Goal: Use online tool/utility: Utilize a website feature to perform a specific function

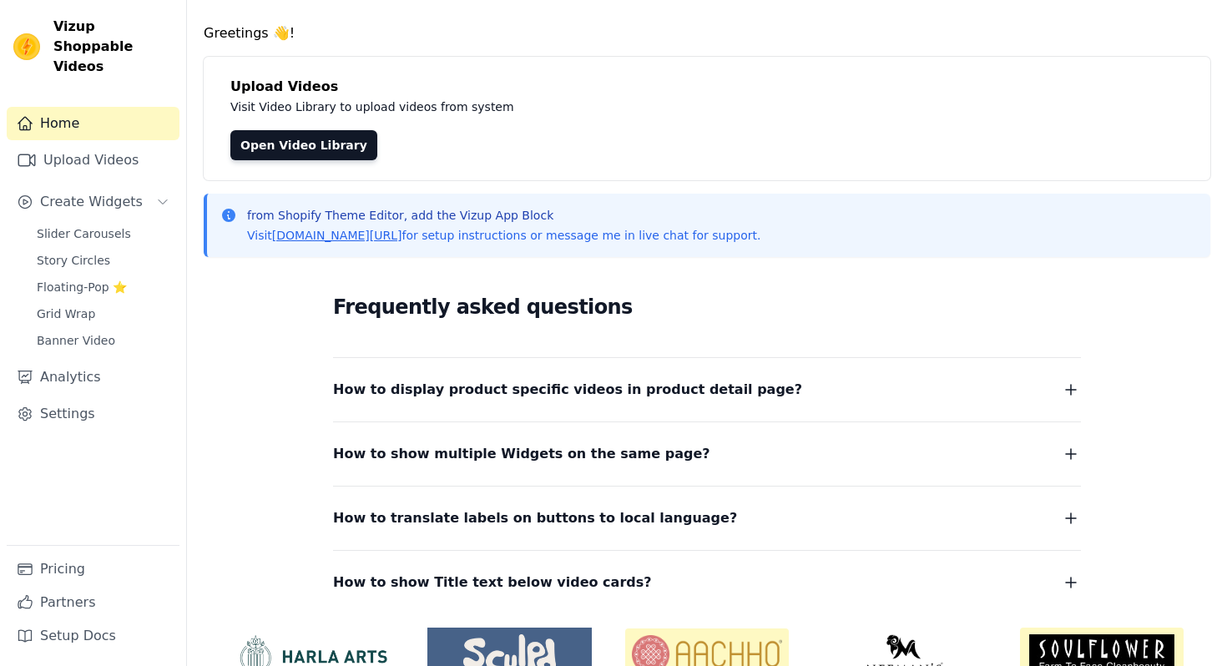
scroll to position [22, 0]
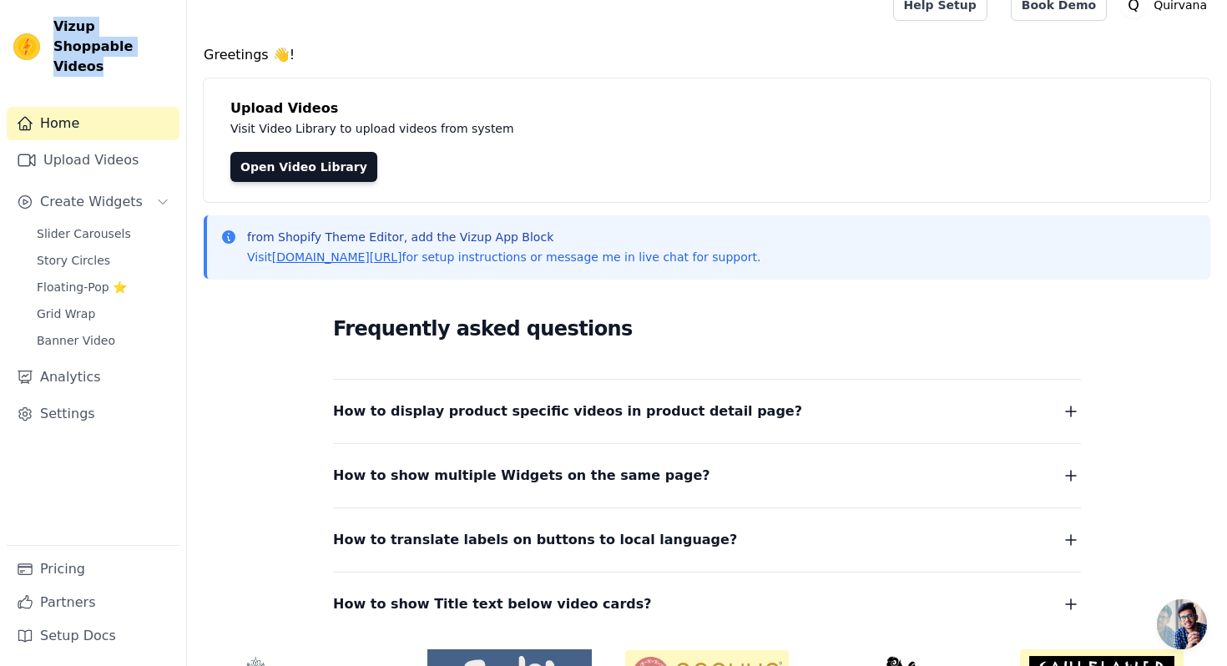
drag, startPoint x: 53, startPoint y: 19, endPoint x: 114, endPoint y: 42, distance: 65.0
click at [114, 43] on span "Vizup Shoppable Videos" at bounding box center [112, 47] width 119 height 60
copy span "Vizup Shoppable Videos"
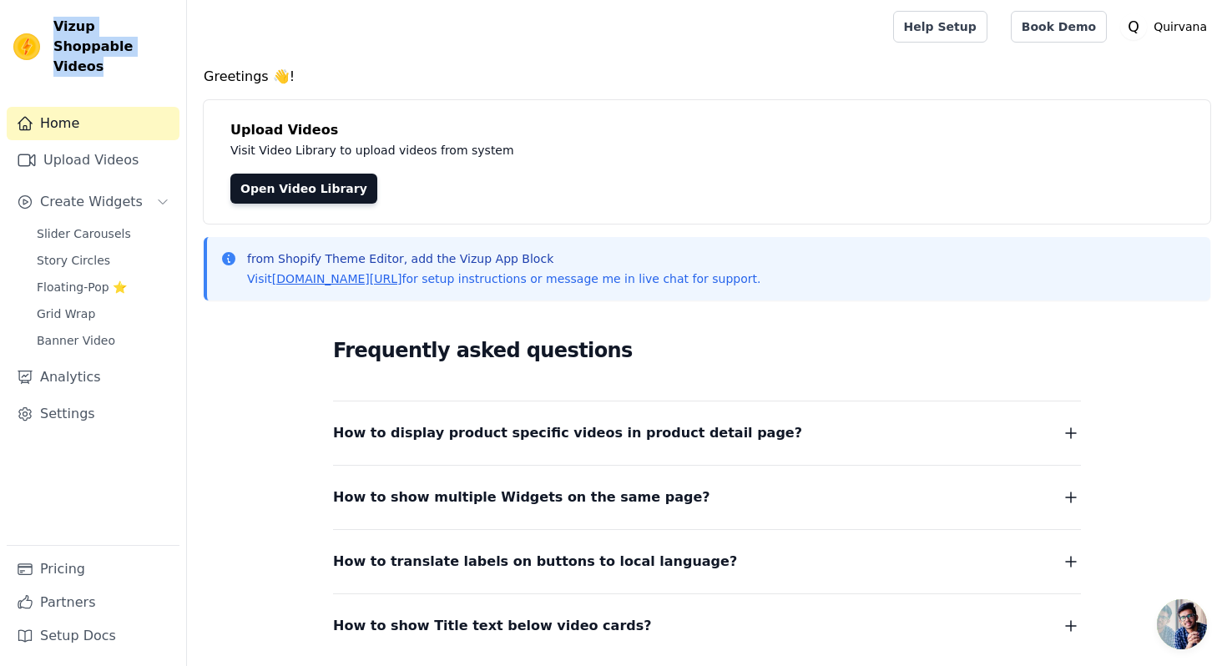
scroll to position [75, 0]
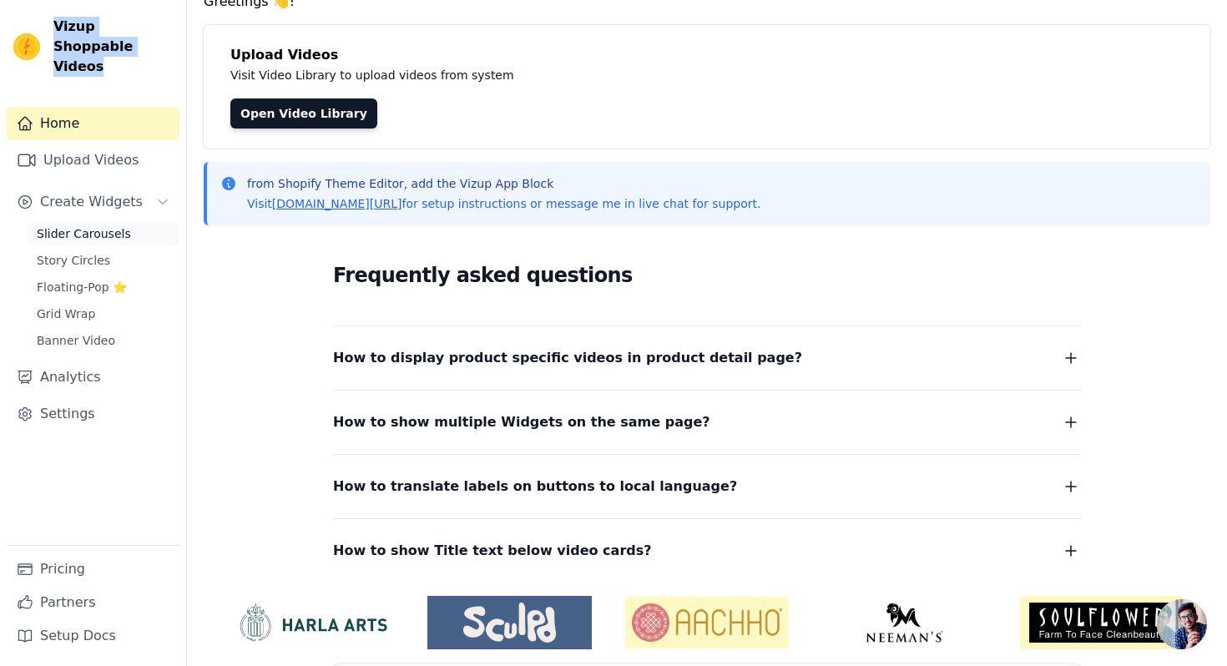
click at [114, 222] on link "Slider Carousels" at bounding box center [103, 233] width 153 height 23
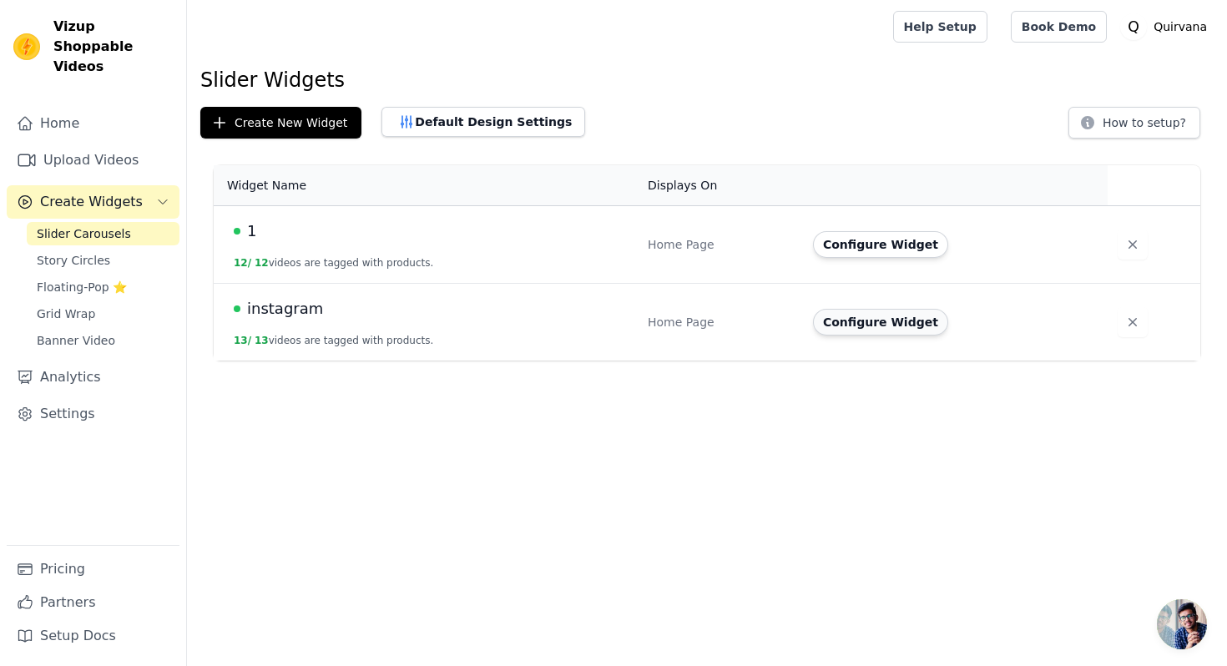
click at [862, 326] on button "Configure Widget" at bounding box center [880, 322] width 135 height 27
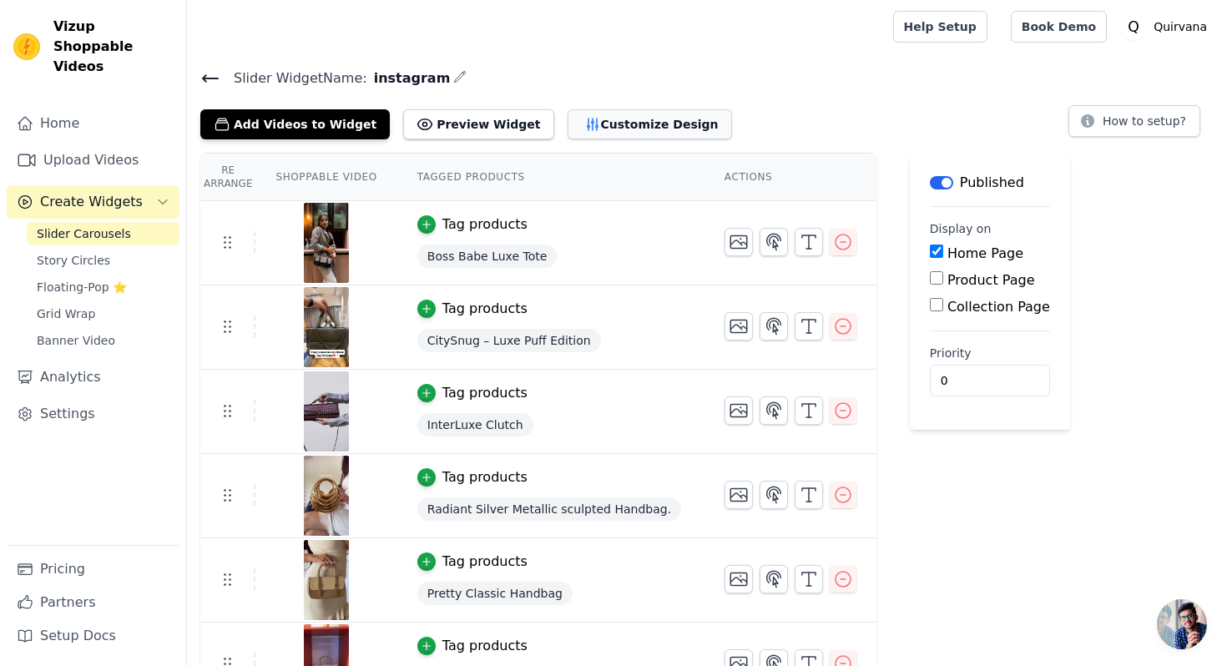
click at [614, 129] on button "Customize Design" at bounding box center [650, 124] width 164 height 30
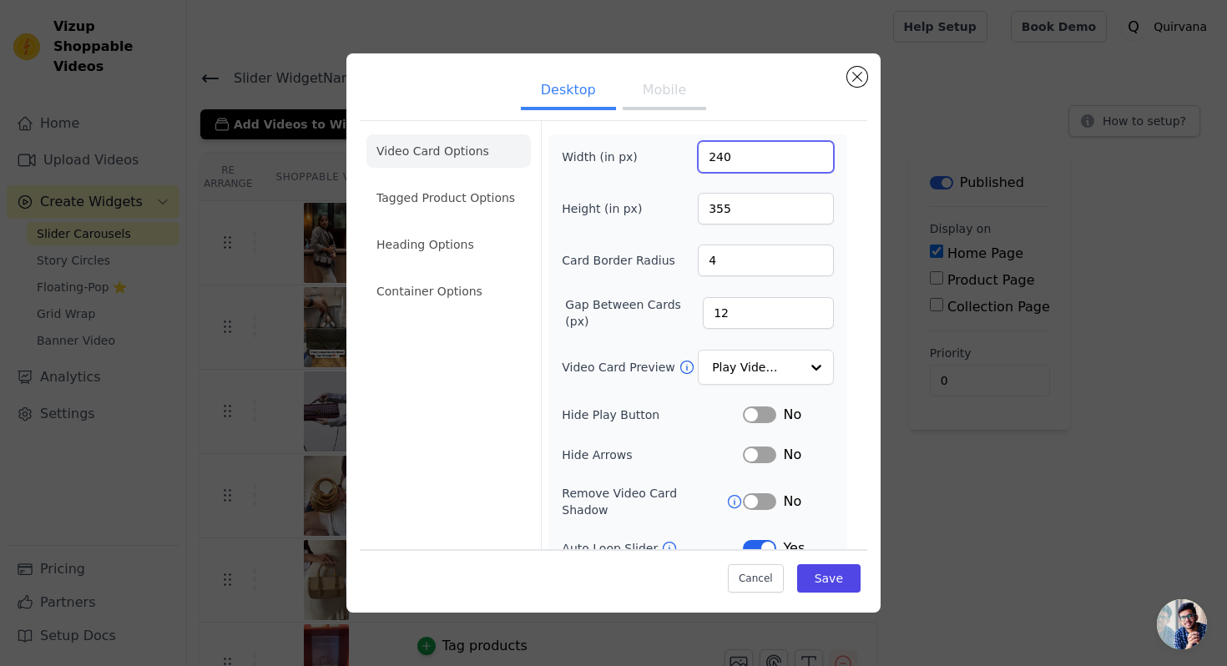
click at [724, 158] on input "240" at bounding box center [766, 157] width 136 height 32
drag, startPoint x: 746, startPoint y: 205, endPoint x: 681, endPoint y: 205, distance: 64.3
click at [681, 205] on div "Height (in px) 355" at bounding box center [698, 209] width 272 height 32
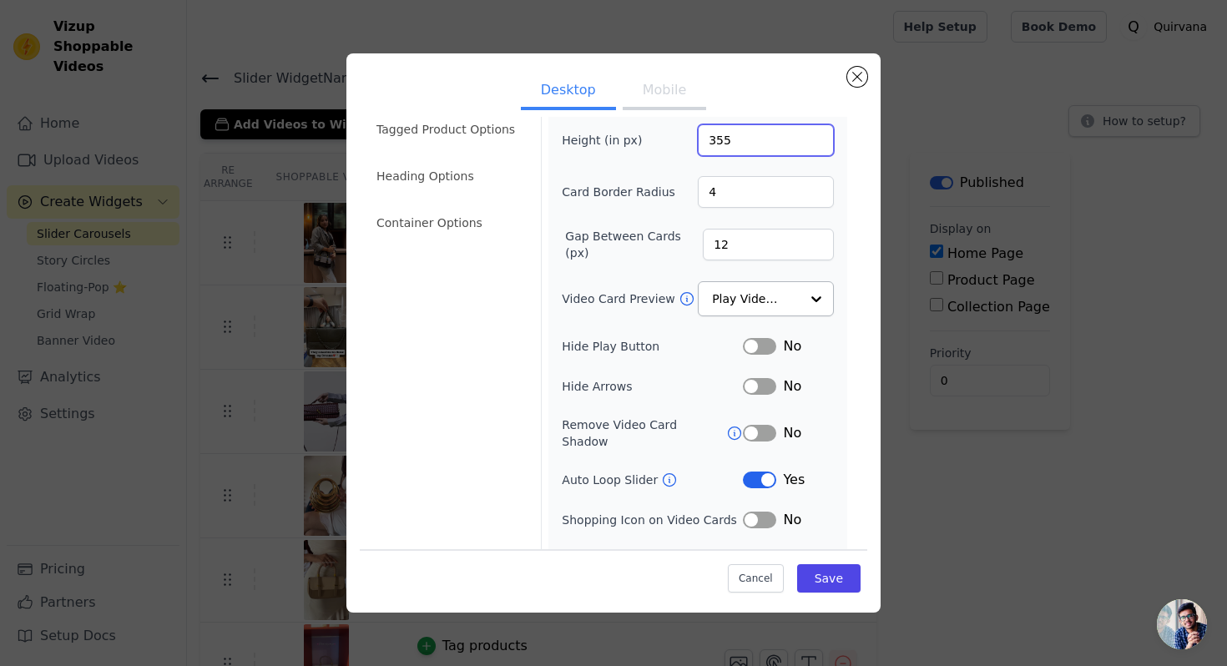
scroll to position [88, 0]
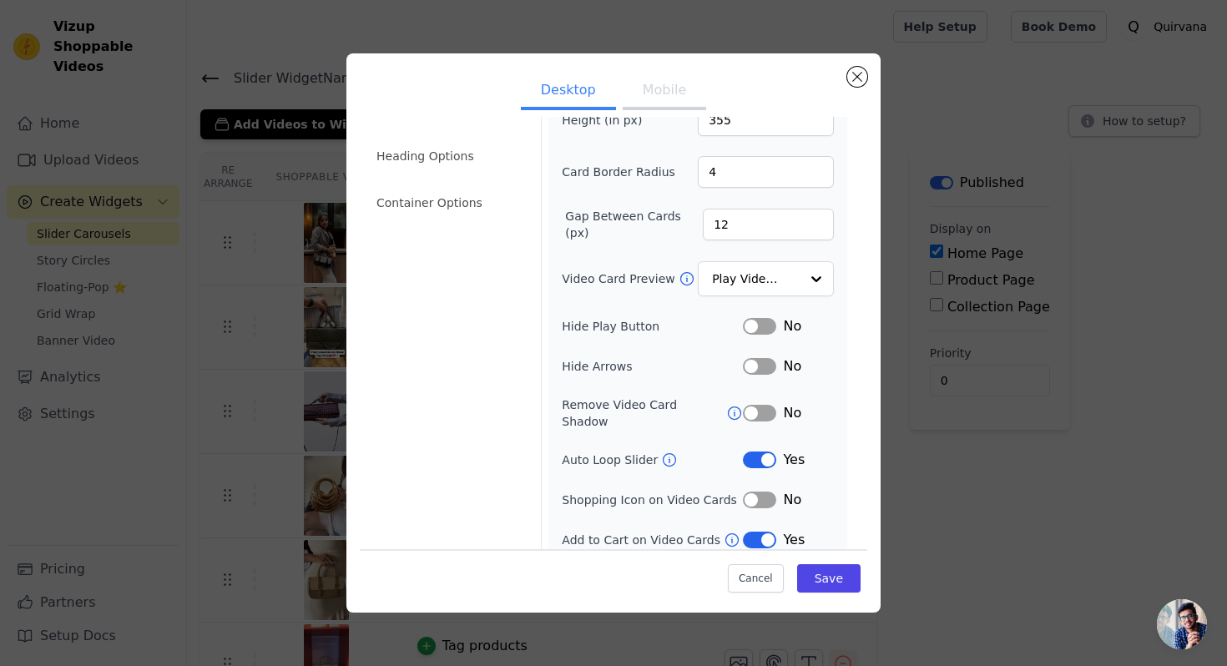
click at [433, 172] on ul "Video Card Options Tagged Product Options Heading Options Container Options" at bounding box center [448, 132] width 164 height 187
click at [447, 153] on li "Heading Options" at bounding box center [448, 155] width 164 height 33
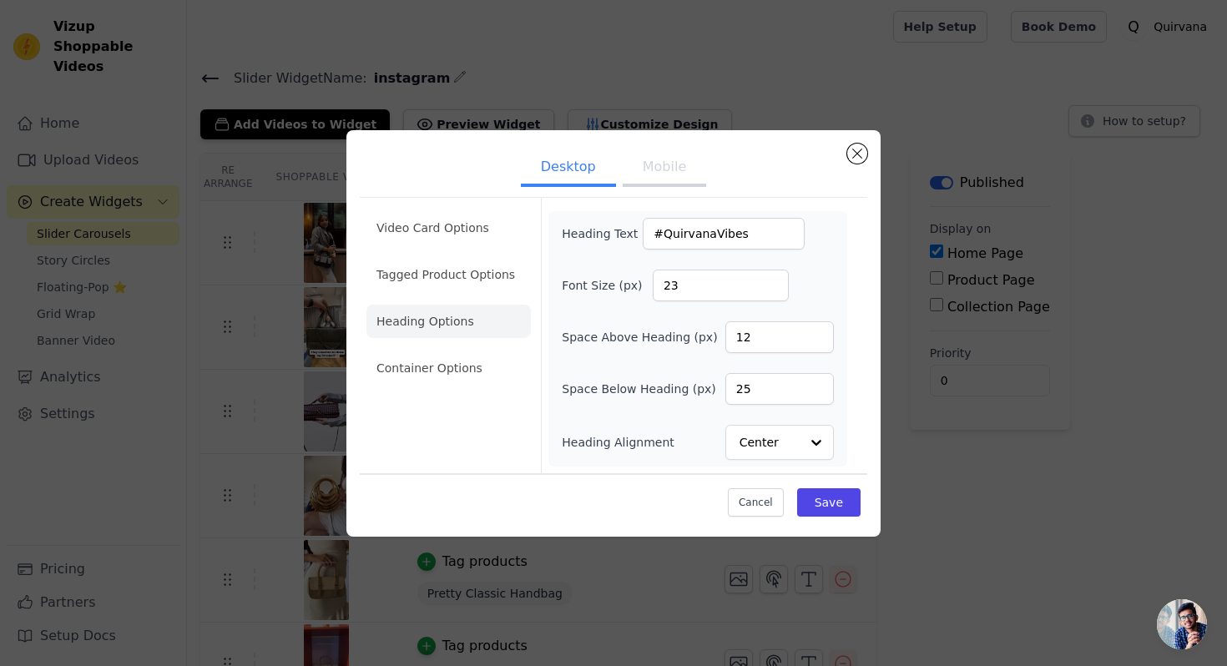
scroll to position [0, 0]
click at [457, 361] on li "Container Options" at bounding box center [448, 367] width 164 height 33
